Goal: Navigation & Orientation: Find specific page/section

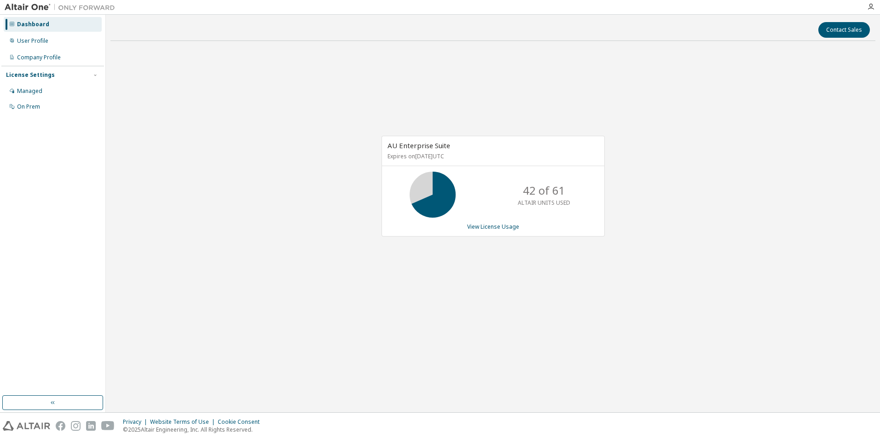
click at [437, 335] on div "Contact Sales AU Enterprise Suite Expires on [DATE] UTC 42 of 61 ALTAIR UNITS U…" at bounding box center [492, 213] width 765 height 388
click at [251, 231] on div "AU Enterprise Suite Expires on [DATE] UTC 42 of 61 ALTAIR UNITS USED View Licen…" at bounding box center [492, 190] width 765 height 285
